Goal: Task Accomplishment & Management: Manage account settings

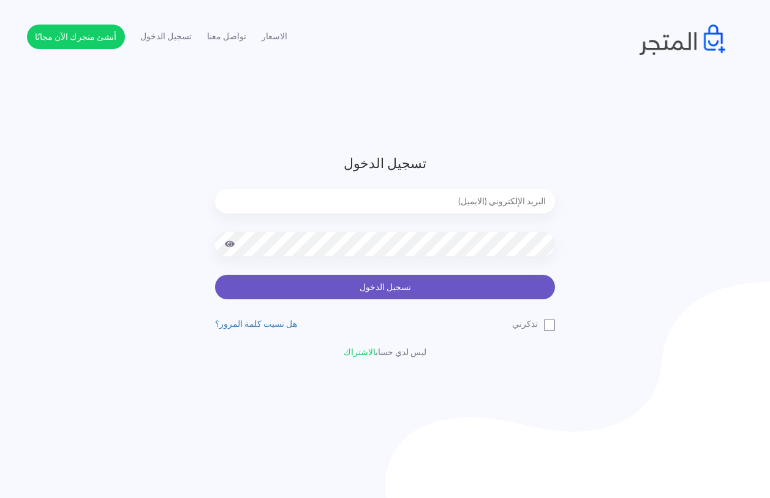
type input "[EMAIL_ADDRESS][DOMAIN_NAME]"
click at [360, 289] on button "تسجيل الدخول" at bounding box center [385, 287] width 340 height 25
